Goal: Task Accomplishment & Management: Manage account settings

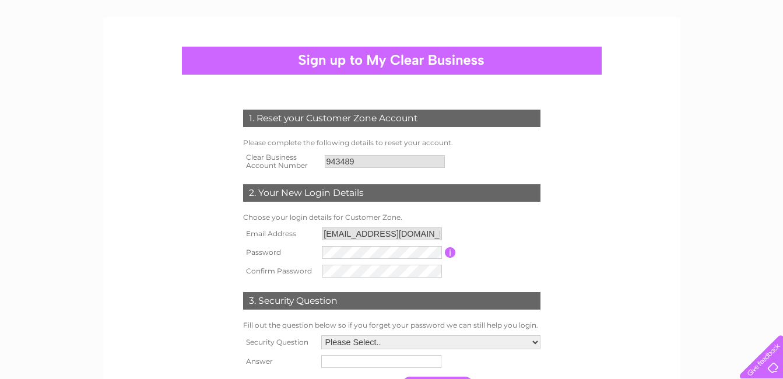
scroll to position [93, 0]
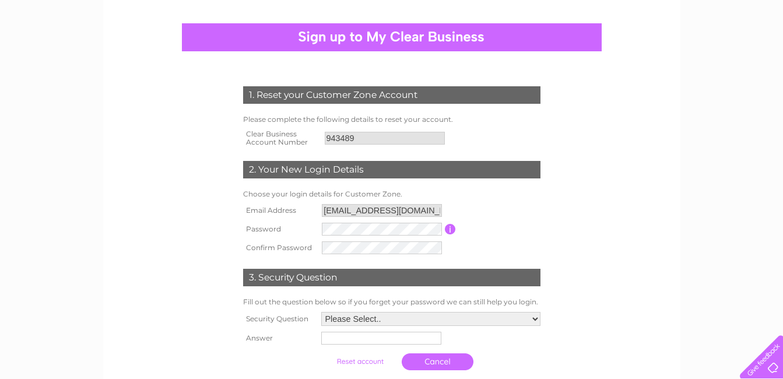
click at [451, 229] on input "button" at bounding box center [450, 229] width 11 height 10
click at [562, 226] on div "1. Reset your Customer Zone Account Please complete the following details to re…" at bounding box center [392, 226] width 352 height 302
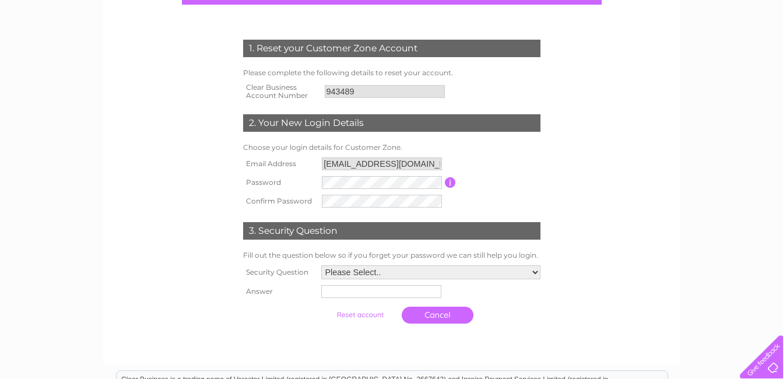
scroll to position [163, 0]
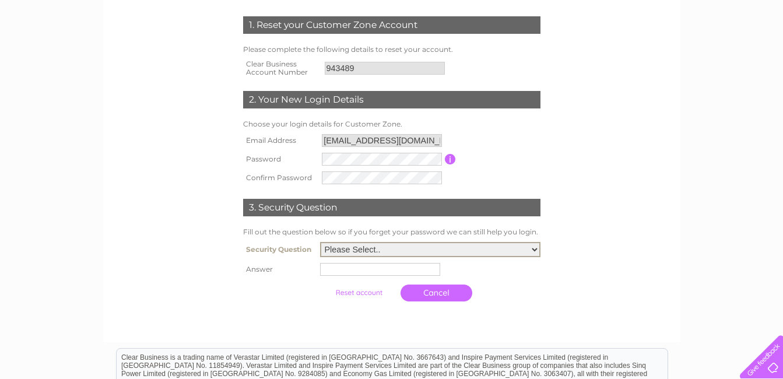
click at [537, 247] on select "Please Select.. In what town or city was your first job? In what town or city d…" at bounding box center [430, 249] width 220 height 15
select select "1"
click at [320, 243] on select "Please Select.. In what town or city was your first job? In what town or city d…" at bounding box center [430, 249] width 220 height 15
click at [324, 268] on input "text" at bounding box center [381, 269] width 121 height 14
type input "Arbroath"
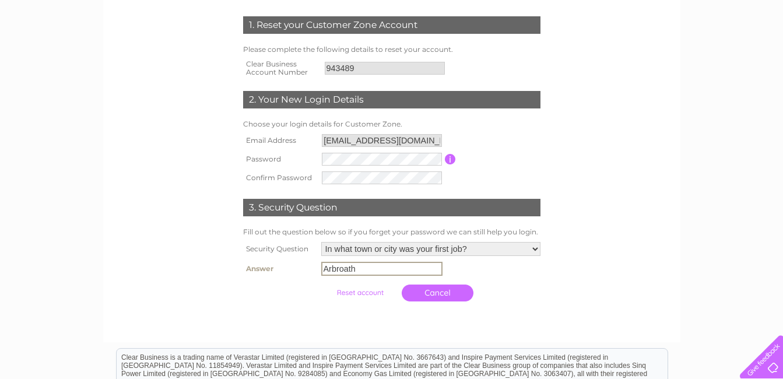
click at [535, 275] on td "Arbroath" at bounding box center [430, 269] width 225 height 20
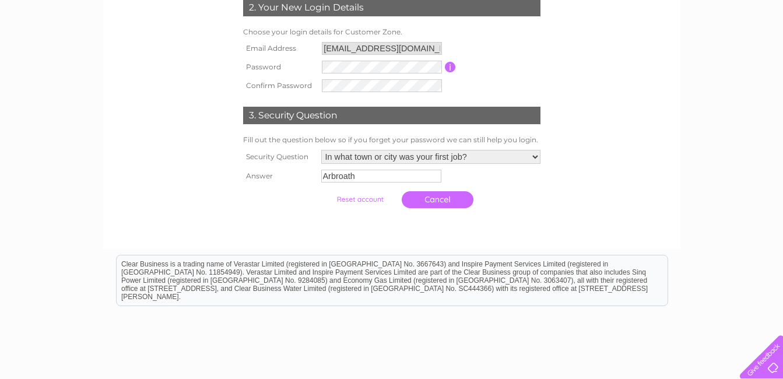
scroll to position [257, 0]
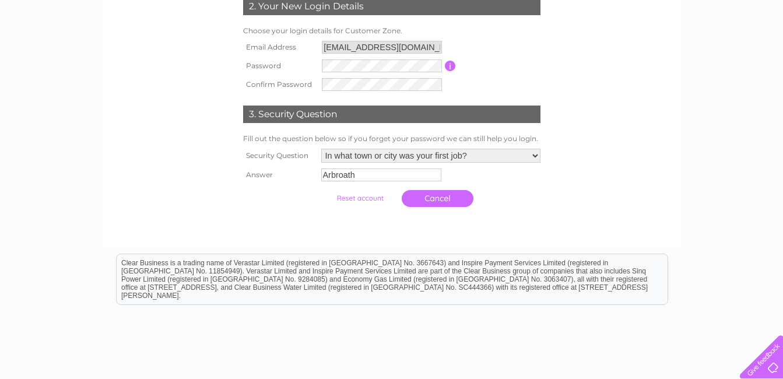
click at [356, 201] on input "submit" at bounding box center [360, 198] width 72 height 16
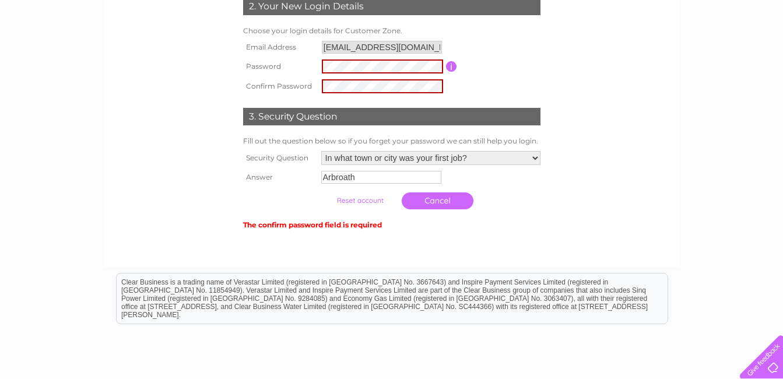
click at [483, 83] on table "Email Address moirarennthree@outlook.com Password Password must be at least 6 c…" at bounding box center [391, 67] width 303 height 58
click at [365, 202] on input "submit" at bounding box center [360, 200] width 72 height 16
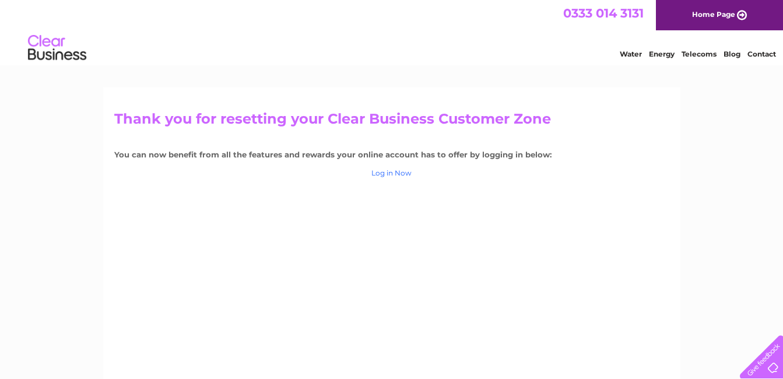
click at [399, 176] on link "Log in Now" at bounding box center [391, 173] width 40 height 9
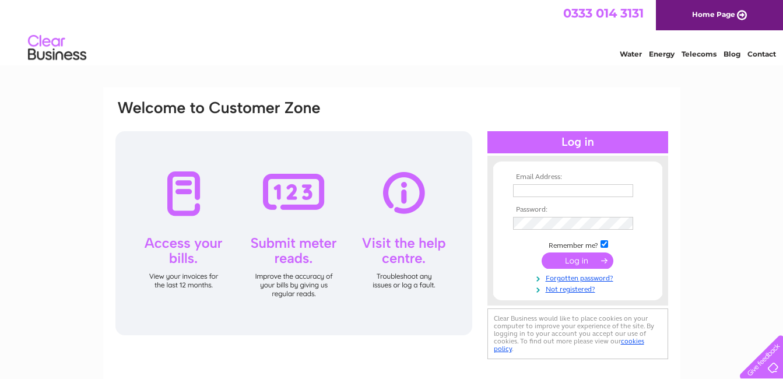
type input "moirarennthree@outlook.com"
click at [585, 259] on input "submit" at bounding box center [578, 261] width 72 height 16
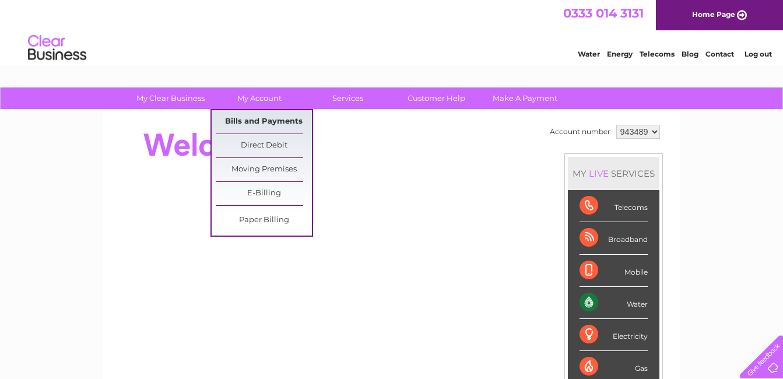
click at [260, 120] on link "Bills and Payments" at bounding box center [264, 121] width 96 height 23
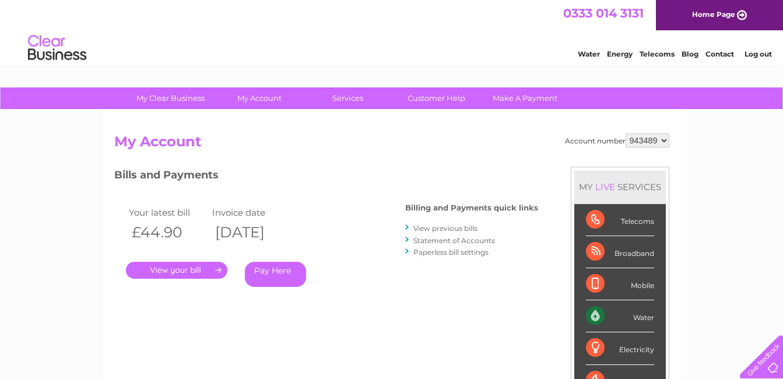
click at [184, 274] on link "." at bounding box center [176, 270] width 101 height 17
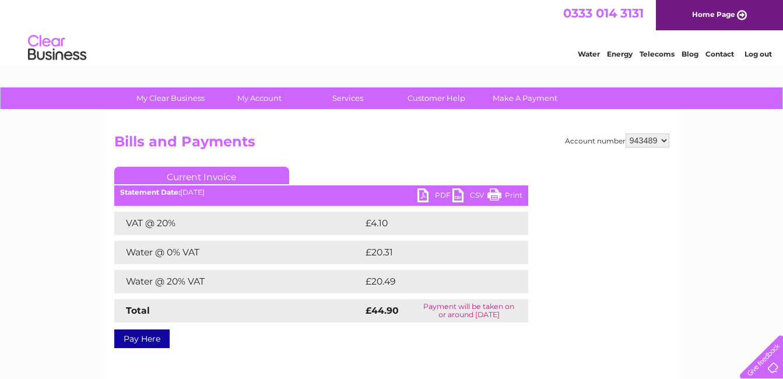
click at [493, 195] on link "Print" at bounding box center [505, 196] width 35 height 17
click at [347, 151] on h2 "Bills and Payments" at bounding box center [391, 145] width 555 height 22
